Goal: Information Seeking & Learning: Learn about a topic

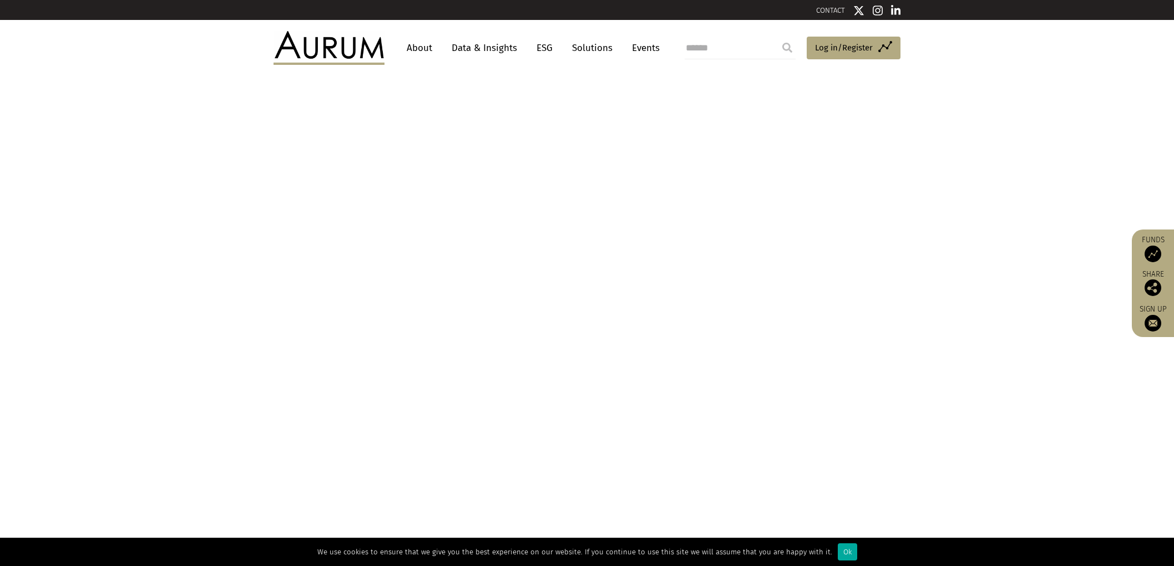
click at [481, 51] on link "Data & Insights" at bounding box center [484, 48] width 77 height 21
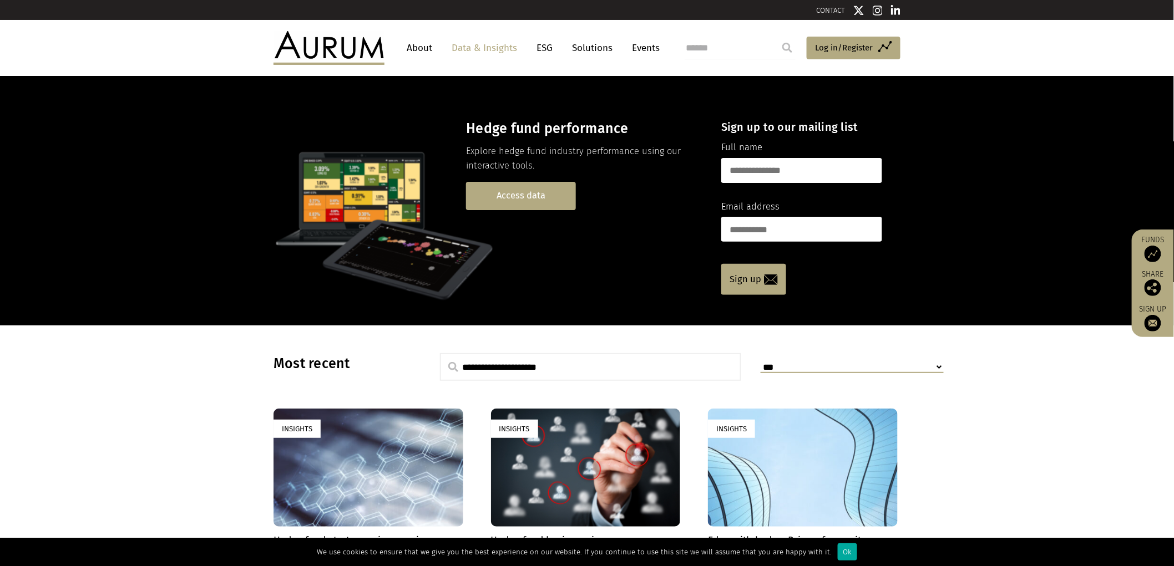
click at [548, 189] on link "Access data" at bounding box center [521, 196] width 110 height 28
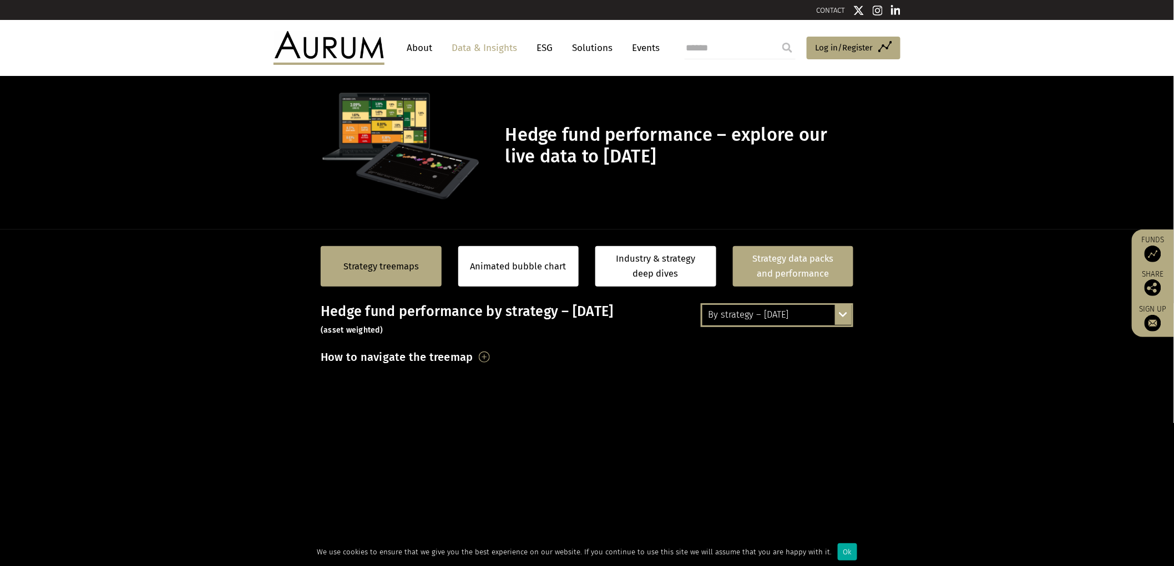
click at [769, 266] on link "Strategy data packs and performance" at bounding box center [793, 266] width 121 height 41
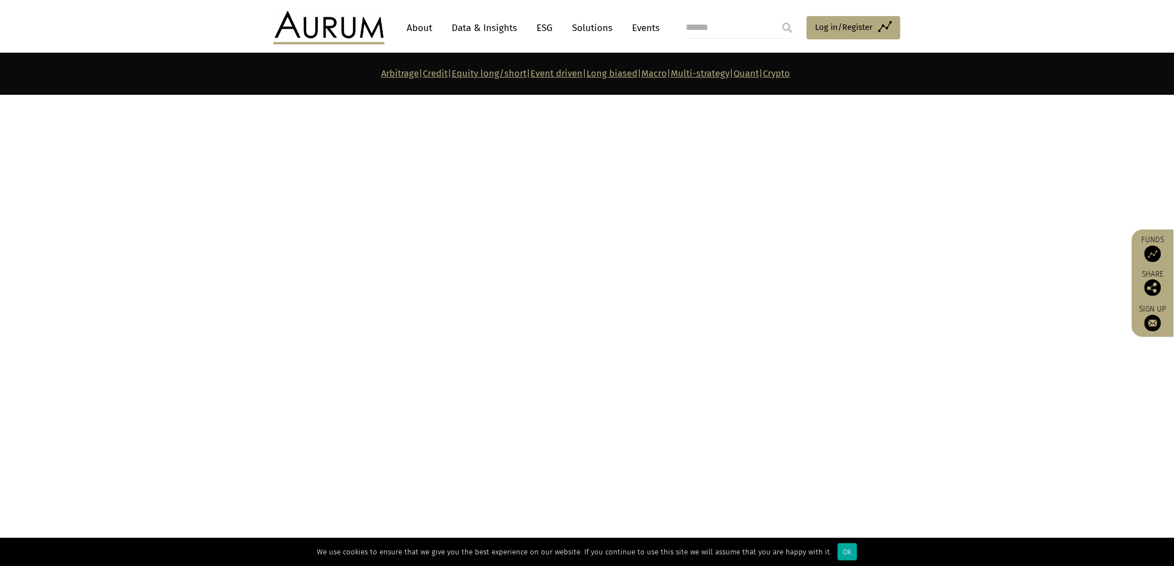
scroll to position [4315, 0]
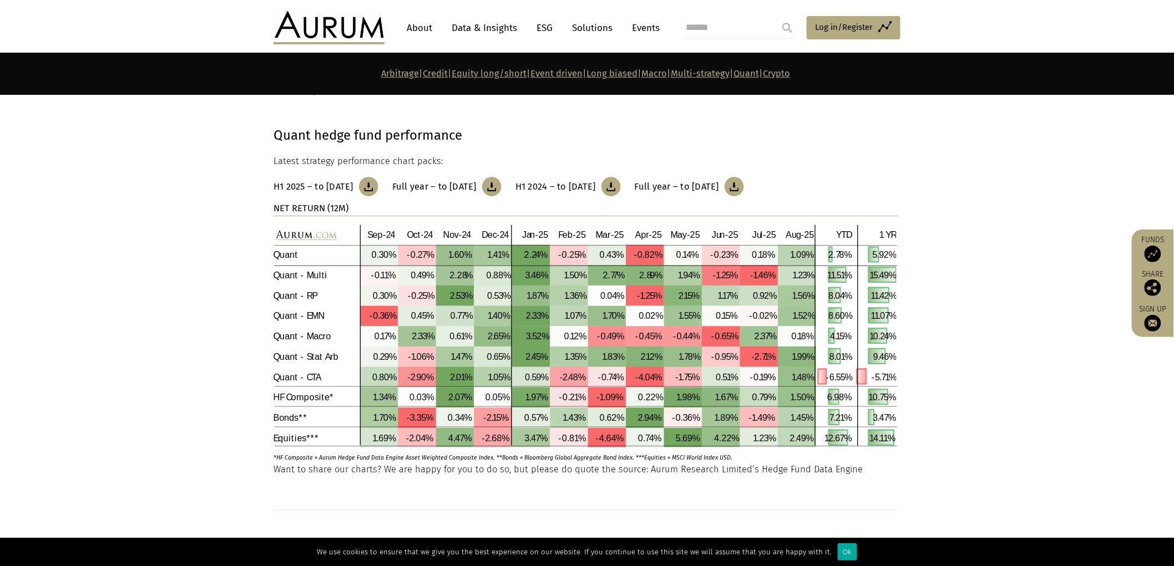
scroll to position [5055, 0]
